Goal: Navigation & Orientation: Find specific page/section

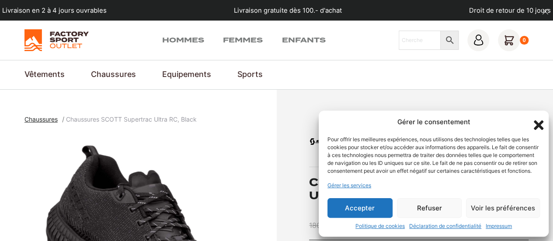
click at [372, 211] on button "Accepter" at bounding box center [359, 208] width 65 height 20
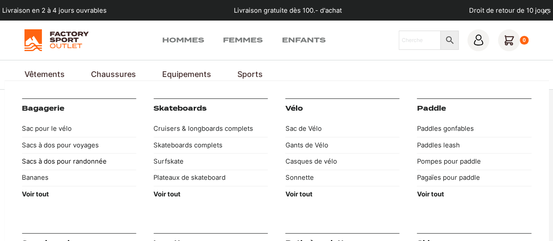
click at [60, 157] on link "Sacs à dos pour randonnée" at bounding box center [79, 161] width 114 height 16
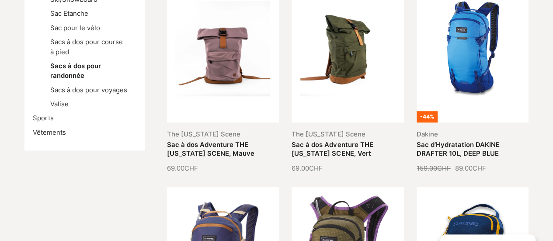
scroll to position [218, 0]
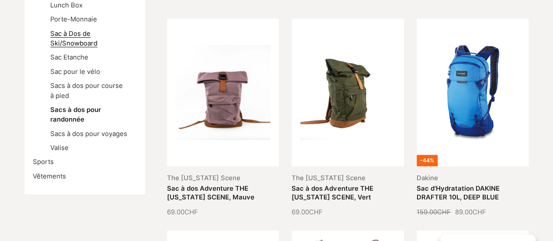
click at [77, 37] on link "Sac à Dos de Ski/Snowboard" at bounding box center [73, 38] width 47 height 17
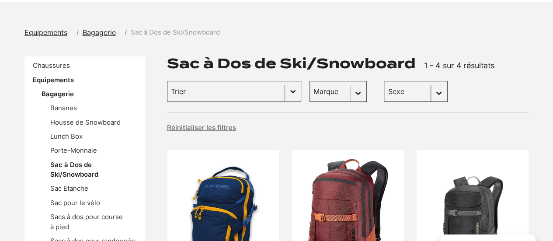
scroll to position [131, 0]
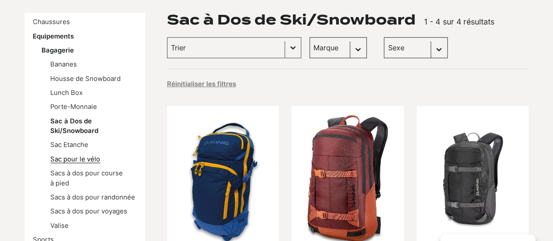
click at [68, 156] on link "Sac pour le vélo" at bounding box center [75, 159] width 50 height 8
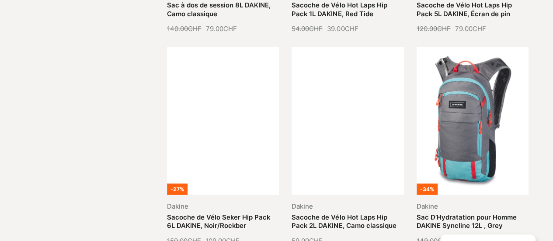
scroll to position [1005, 0]
